Goal: Book appointment/travel/reservation

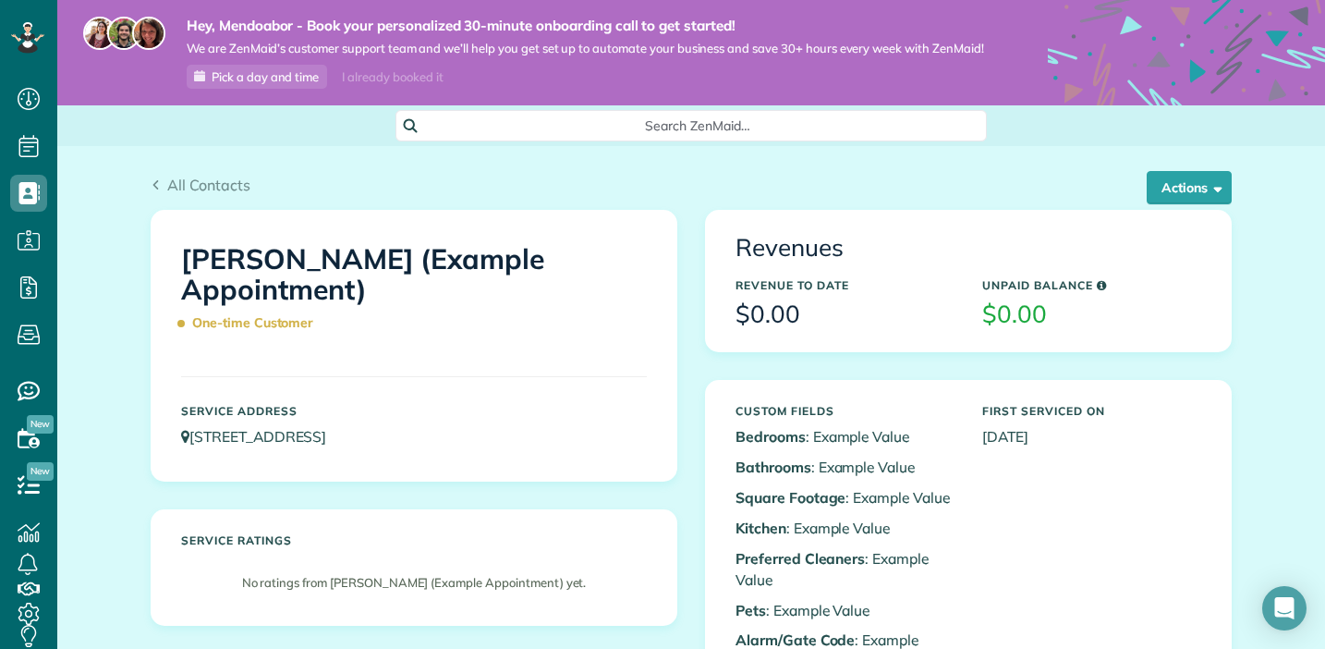
scroll to position [8, 0]
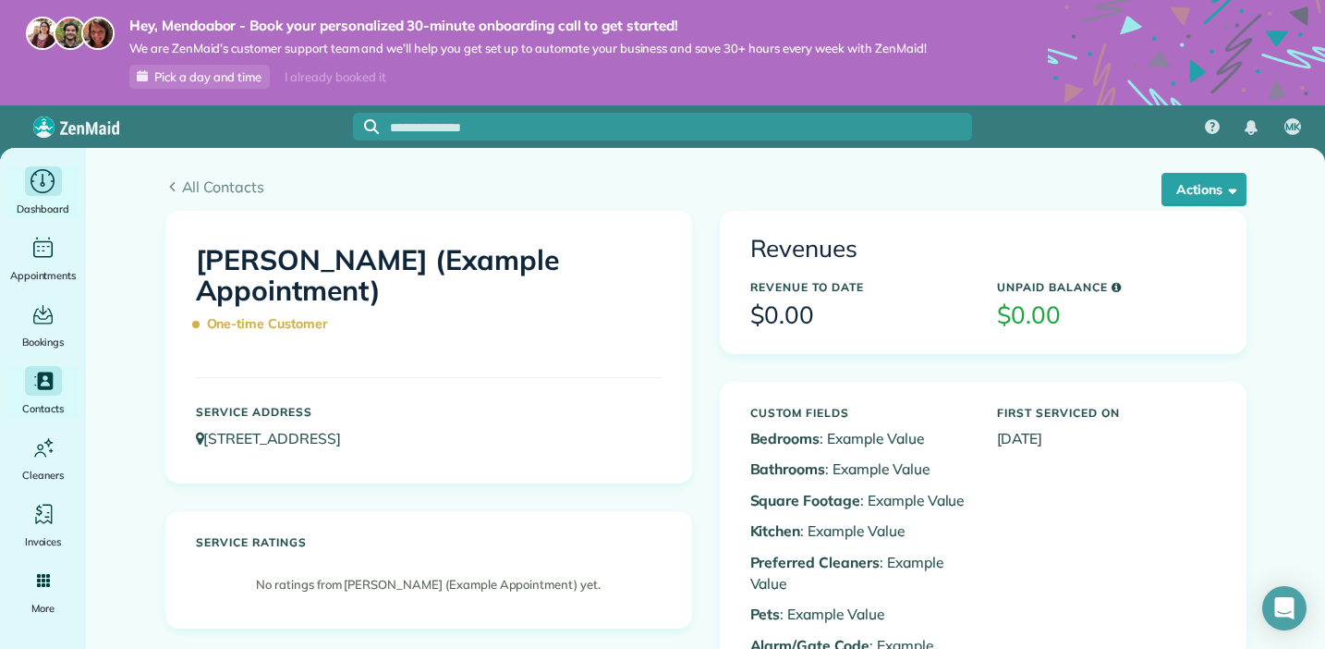
click at [33, 186] on icon "Main" at bounding box center [43, 182] width 29 height 28
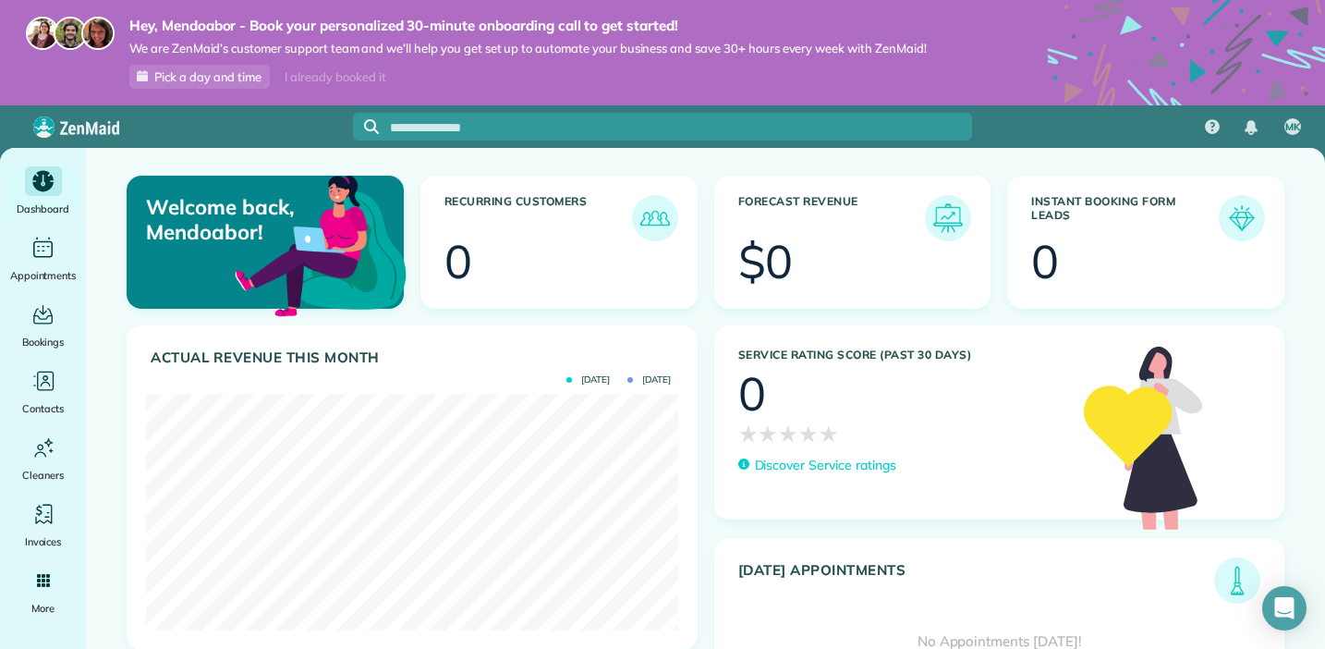
click at [200, 75] on span "Pick a day and time" at bounding box center [207, 76] width 107 height 15
